Goal: Navigation & Orientation: Find specific page/section

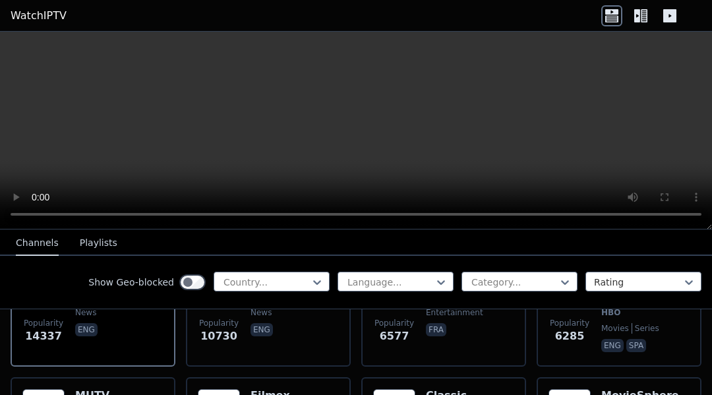
scroll to position [217, 0]
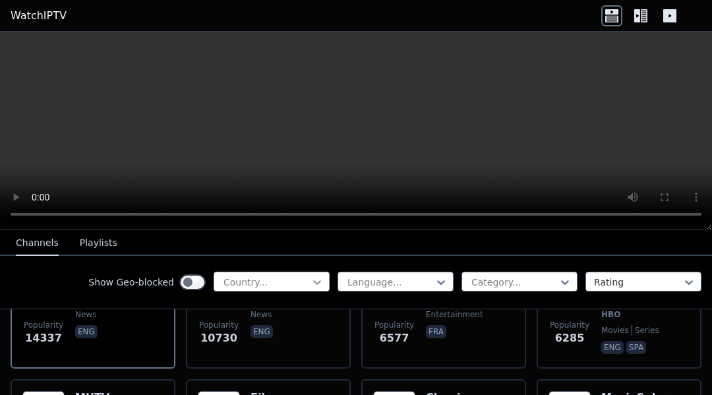
click at [311, 284] on icon at bounding box center [317, 282] width 13 height 13
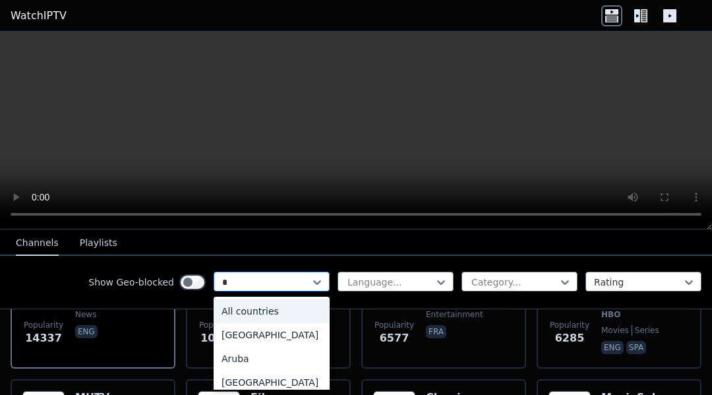
type input "**"
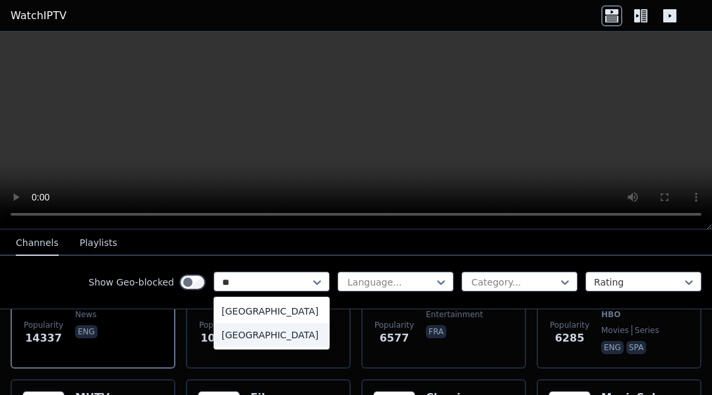
click at [250, 336] on div "[GEOGRAPHIC_DATA]" at bounding box center [272, 335] width 116 height 24
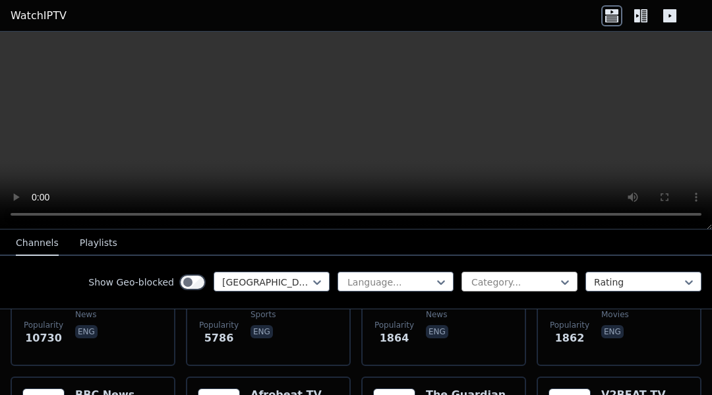
click at [508, 285] on div at bounding box center [514, 282] width 88 height 13
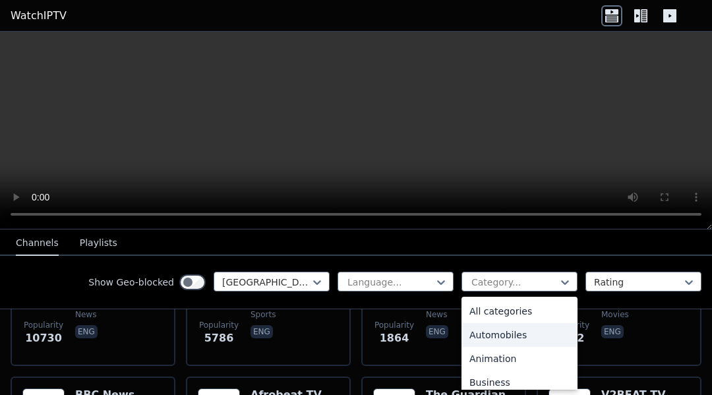
click at [512, 334] on div "Automobiles" at bounding box center [520, 335] width 116 height 24
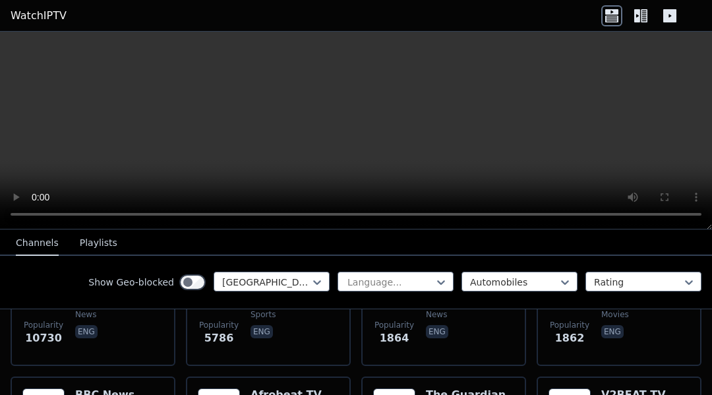
scroll to position [124, 0]
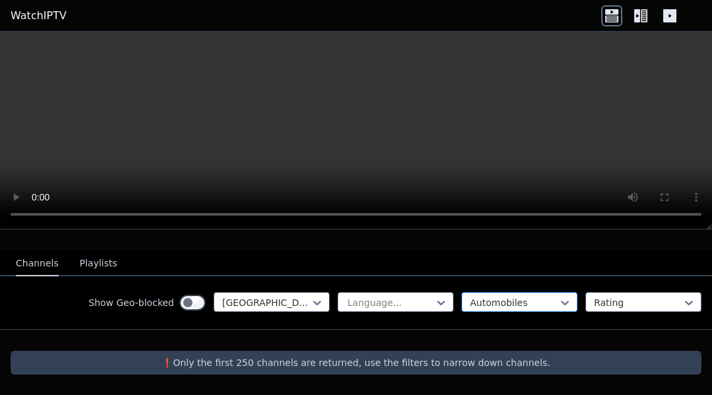
click at [525, 309] on div "option Automobiles, selected. Automobiles" at bounding box center [520, 302] width 116 height 20
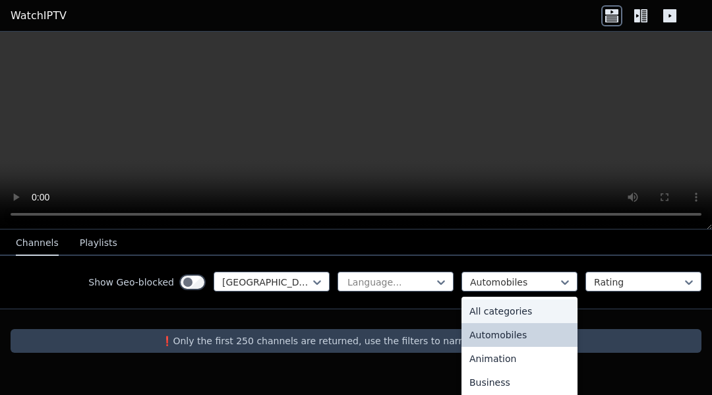
click at [522, 311] on div "All categories" at bounding box center [520, 311] width 116 height 24
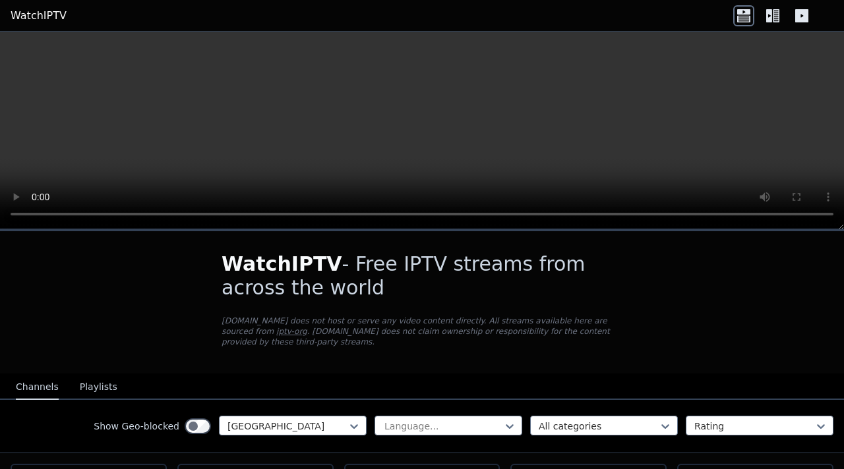
click at [100, 380] on button "Playlists" at bounding box center [99, 387] width 38 height 25
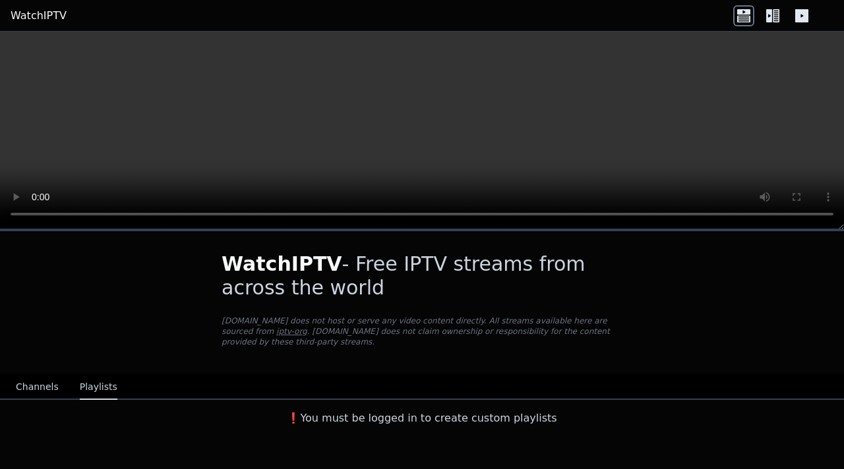
click at [47, 385] on button "Channels" at bounding box center [37, 387] width 43 height 25
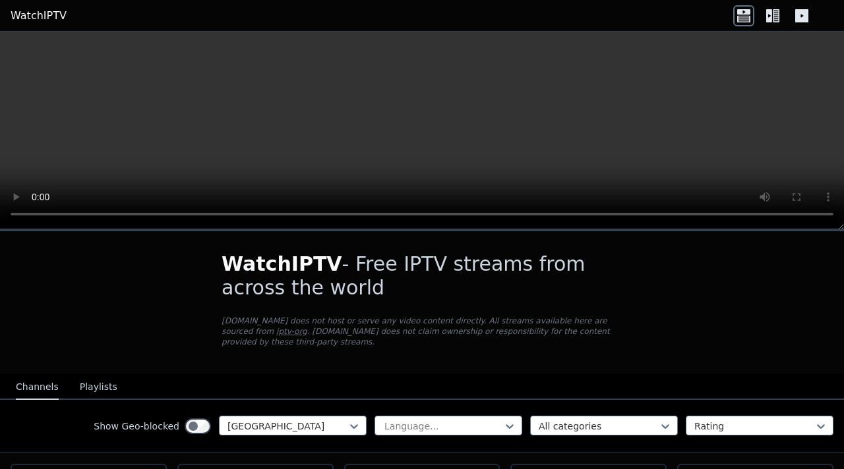
click at [711, 20] on icon at bounding box center [772, 15] width 21 height 21
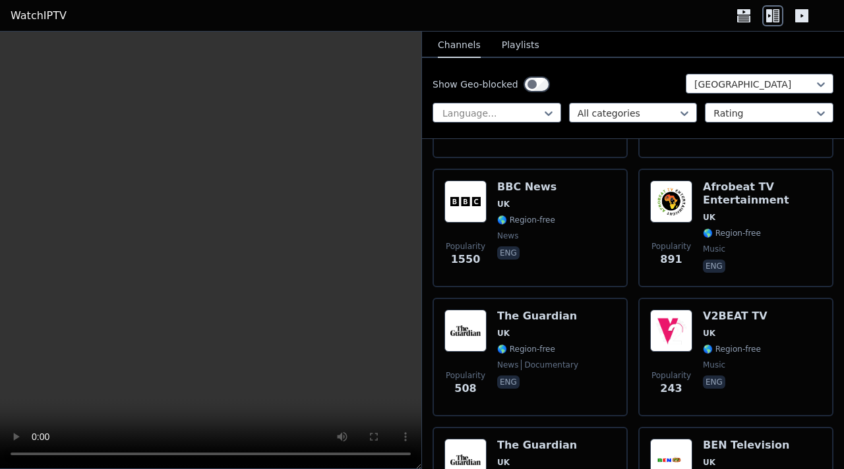
scroll to position [386, 0]
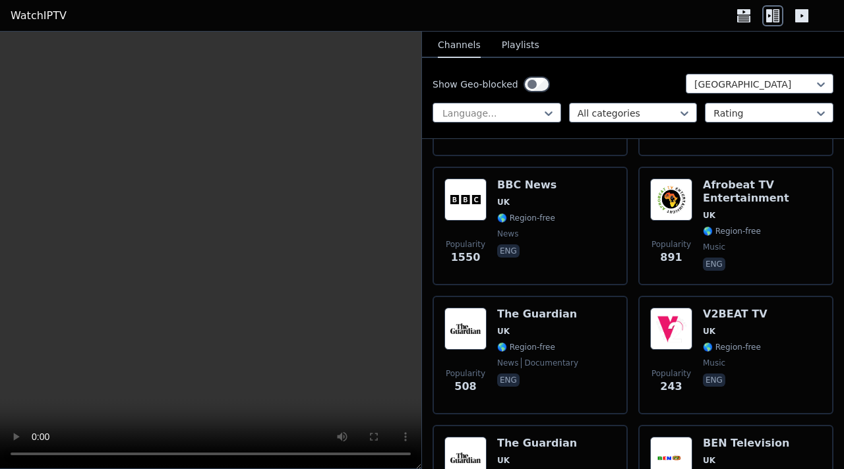
click at [530, 113] on div at bounding box center [491, 113] width 101 height 13
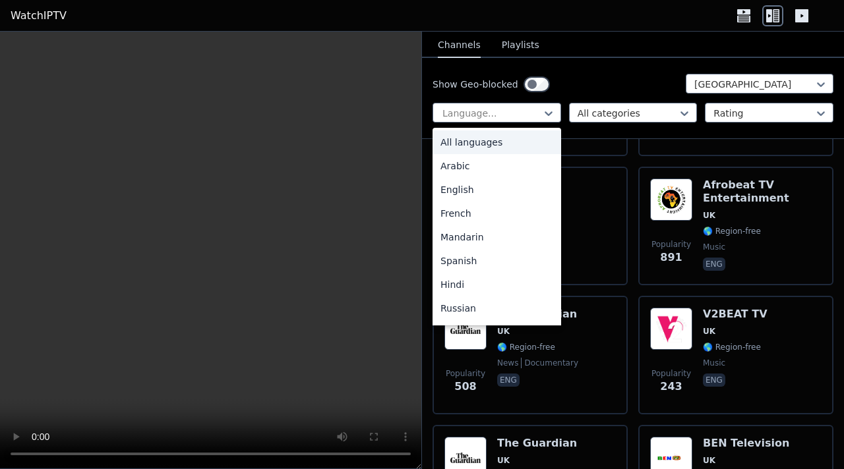
click at [690, 87] on div "[GEOGRAPHIC_DATA]" at bounding box center [760, 84] width 148 height 20
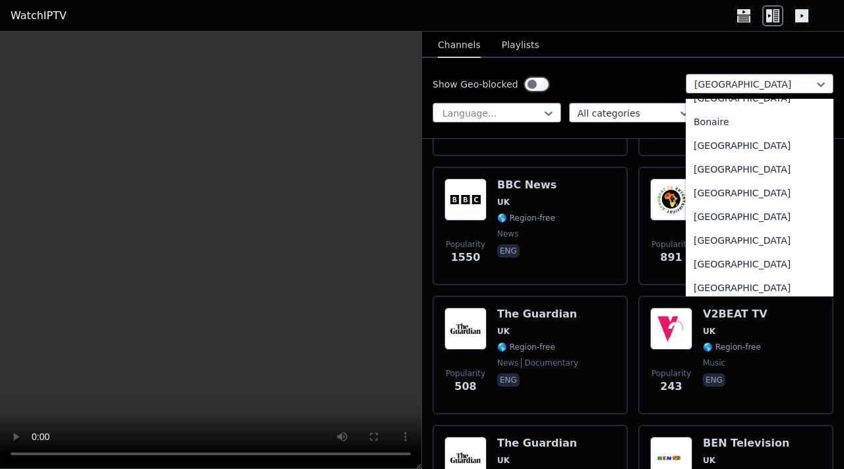
scroll to position [0, 0]
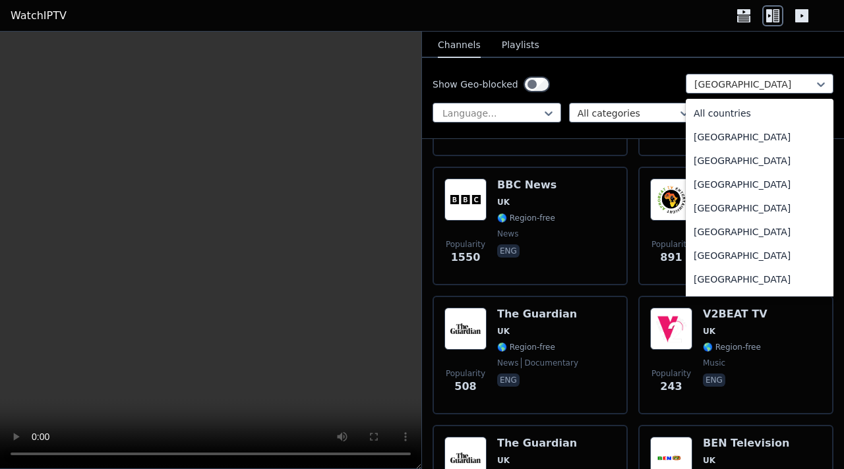
click at [711, 113] on div "All countries" at bounding box center [760, 114] width 148 height 24
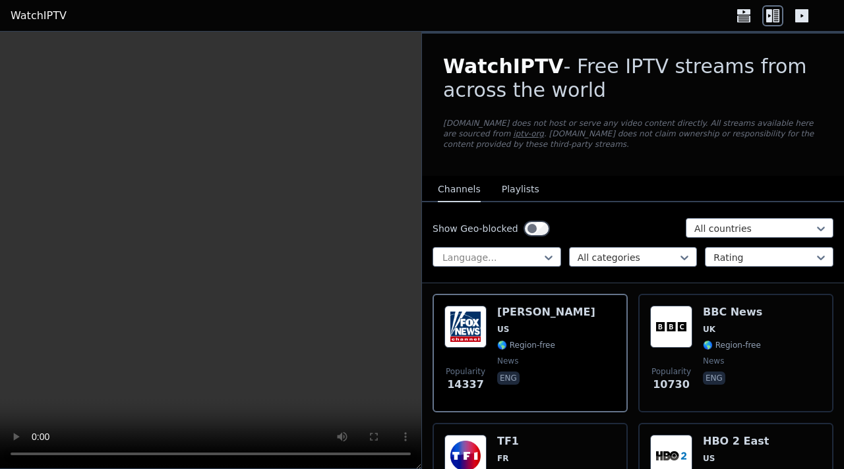
click at [614, 254] on div at bounding box center [628, 257] width 101 height 13
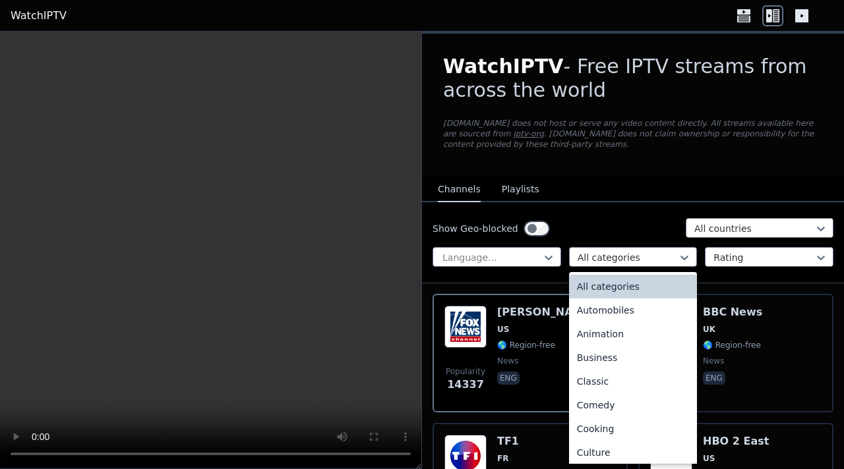
click at [628, 308] on div "Automobiles" at bounding box center [633, 311] width 129 height 24
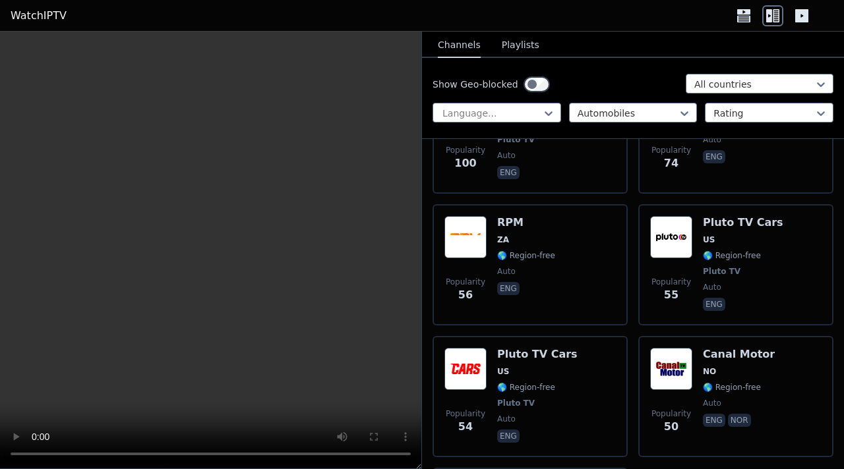
scroll to position [1043, 0]
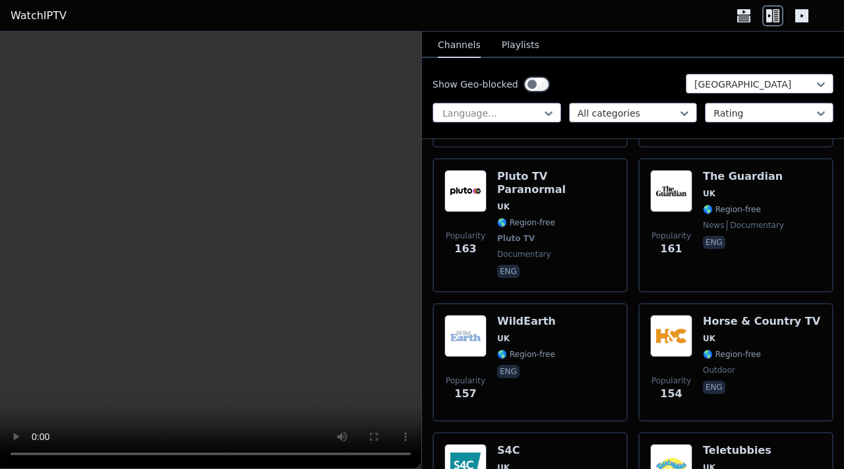
scroll to position [1038, 0]
